Goal: Navigation & Orientation: Find specific page/section

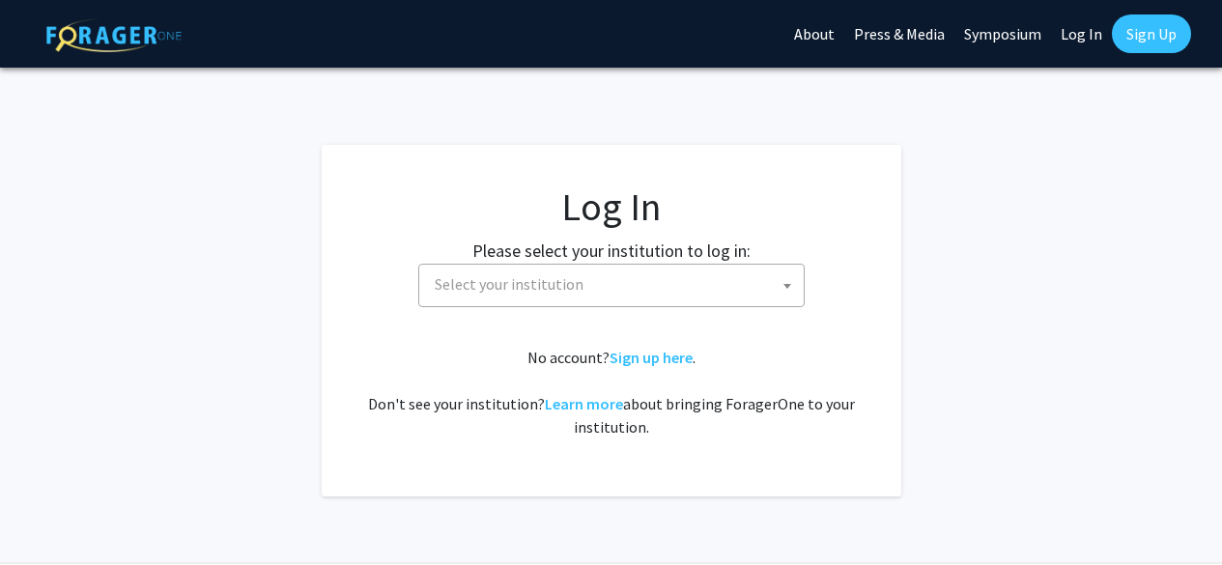
select select
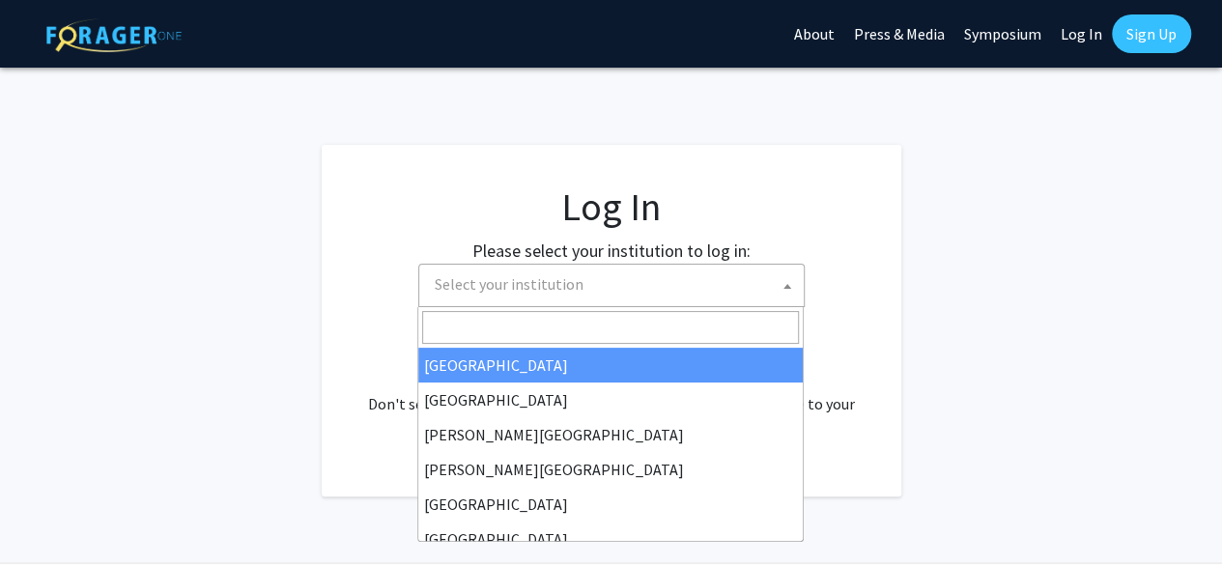
click at [789, 290] on span at bounding box center [787, 286] width 19 height 42
click at [562, 327] on input "Search" at bounding box center [610, 327] width 377 height 33
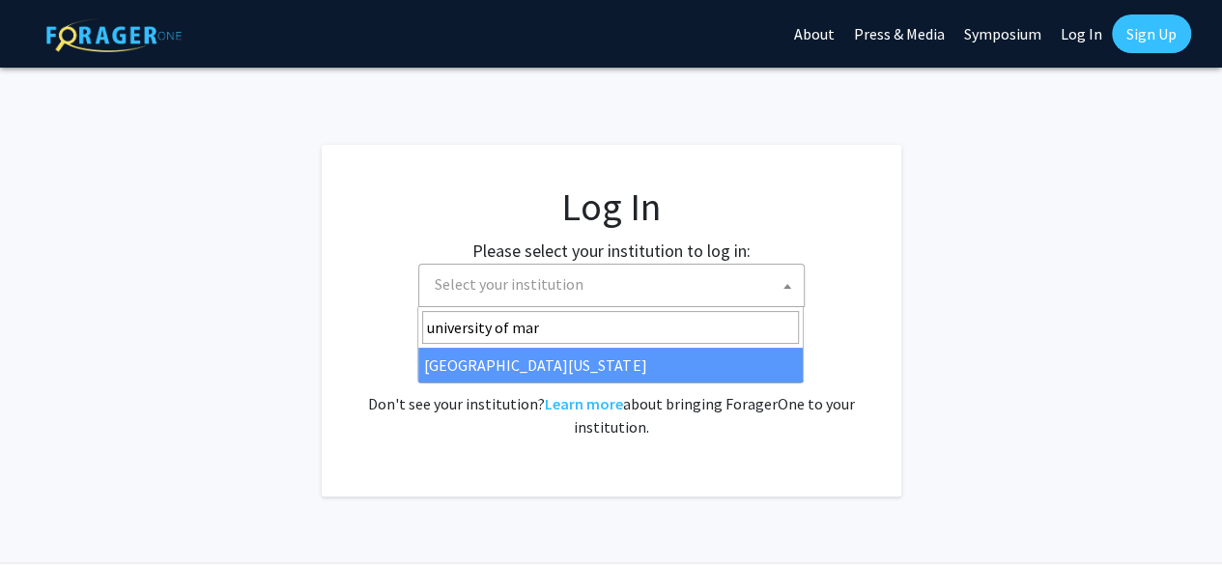
type input "university of mar"
select select "31"
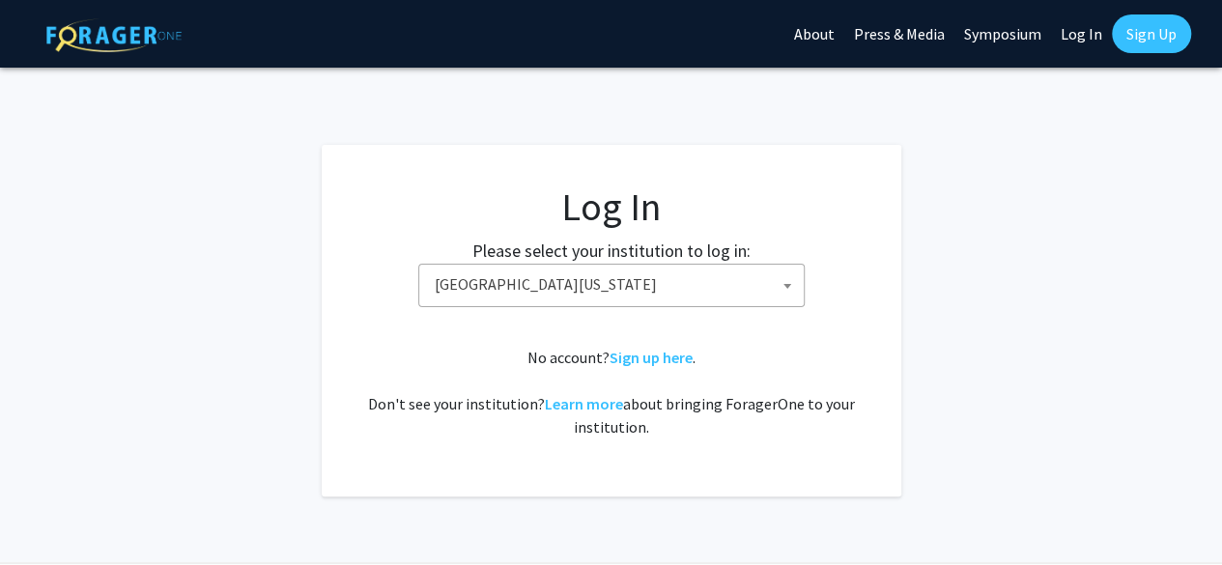
click at [1078, 31] on link "Log In" at bounding box center [1081, 34] width 61 height 68
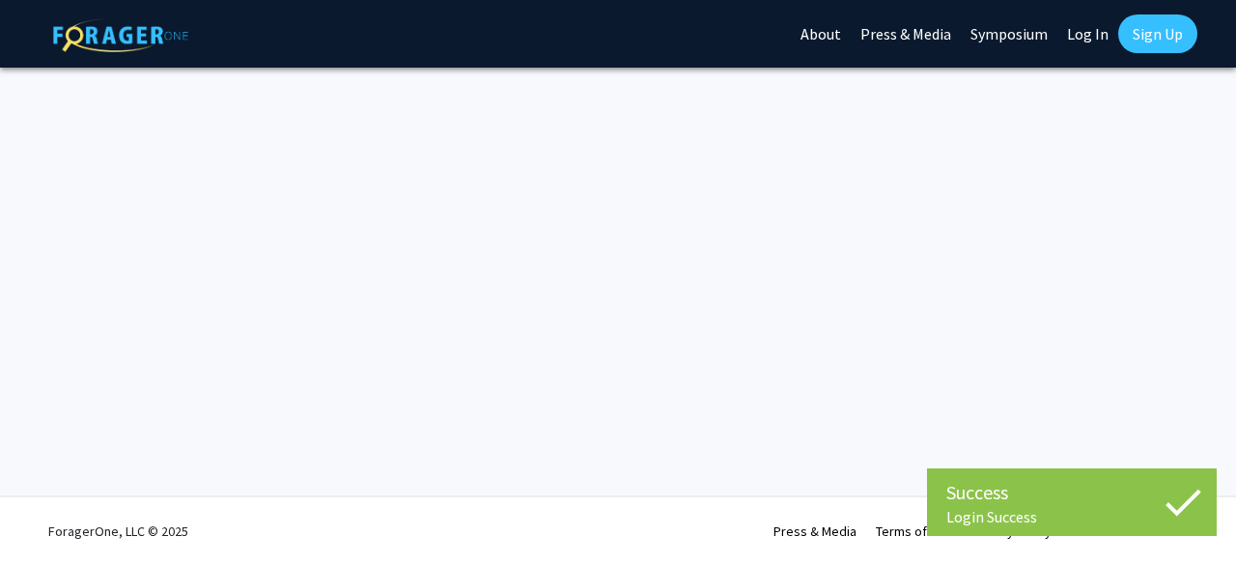
click at [1076, 502] on div "Success" at bounding box center [1072, 492] width 251 height 29
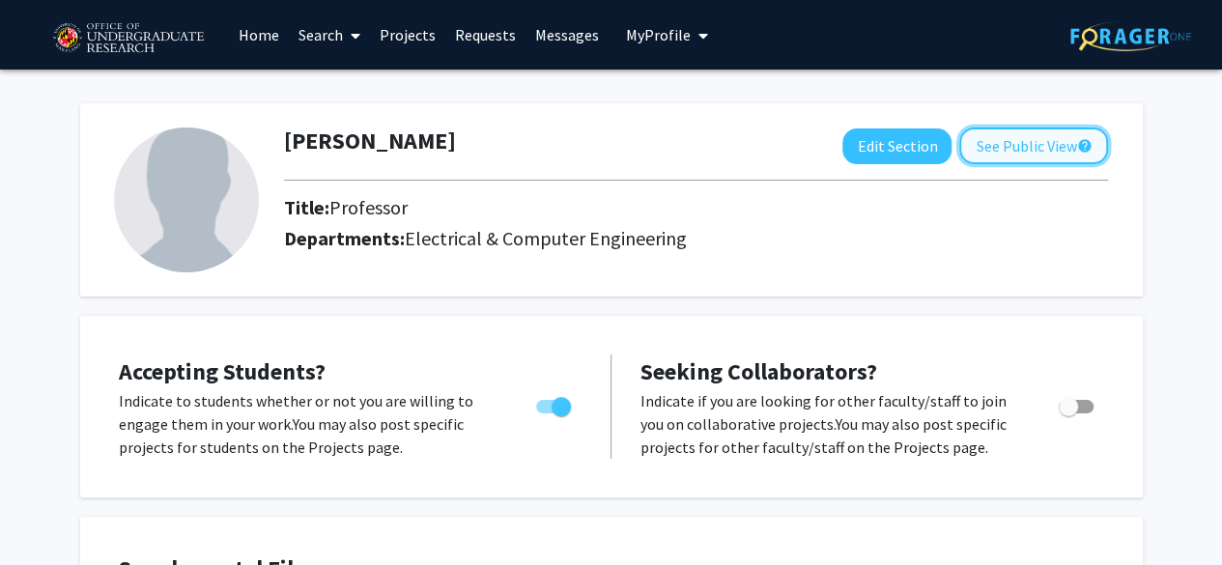
click at [1001, 146] on button "See Public View help" at bounding box center [1033, 145] width 149 height 37
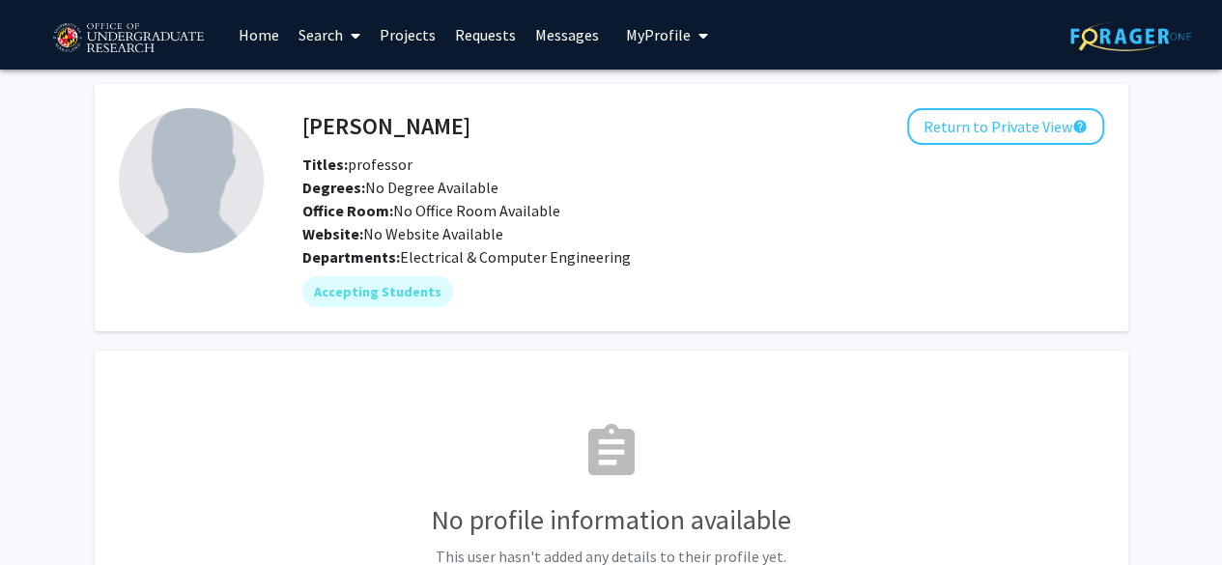
click at [406, 34] on link "Projects" at bounding box center [407, 35] width 75 height 68
